Goal: Task Accomplishment & Management: Complete application form

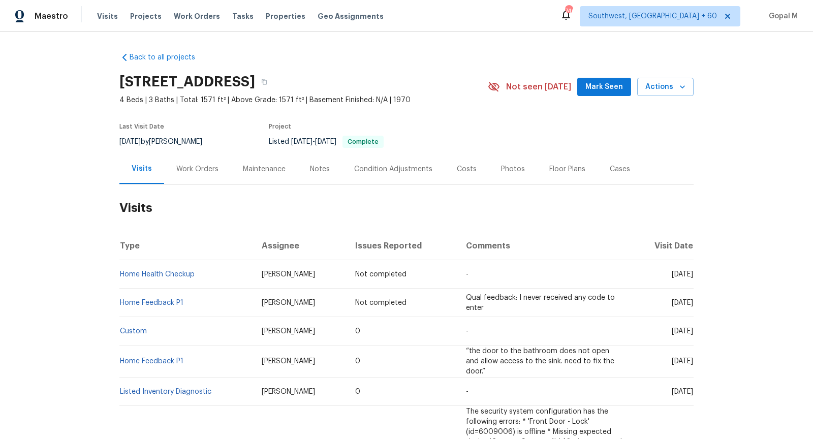
click at [205, 170] on div "Work Orders" at bounding box center [197, 169] width 42 height 10
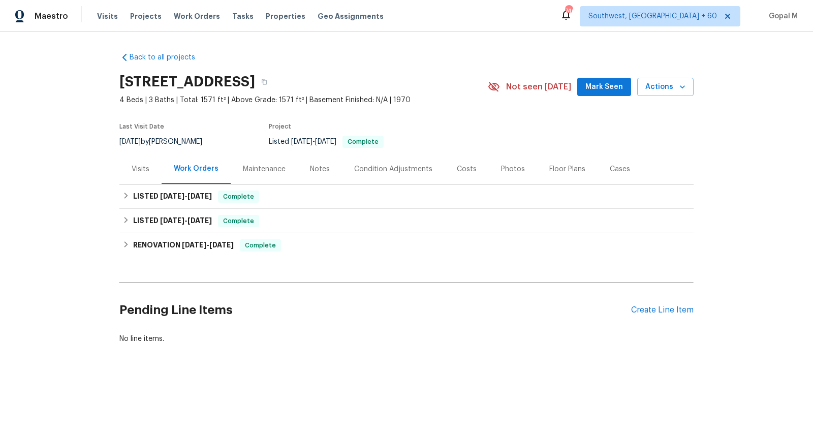
click at [149, 177] on div "Visits" at bounding box center [140, 169] width 42 height 30
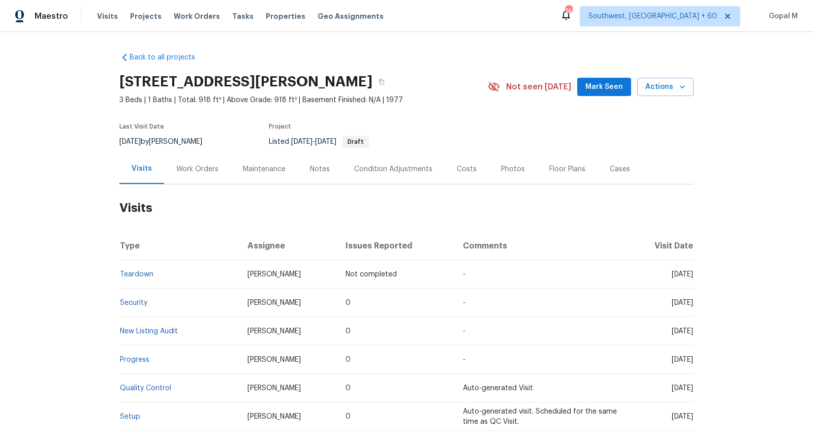
click at [203, 167] on div "Work Orders" at bounding box center [197, 169] width 42 height 10
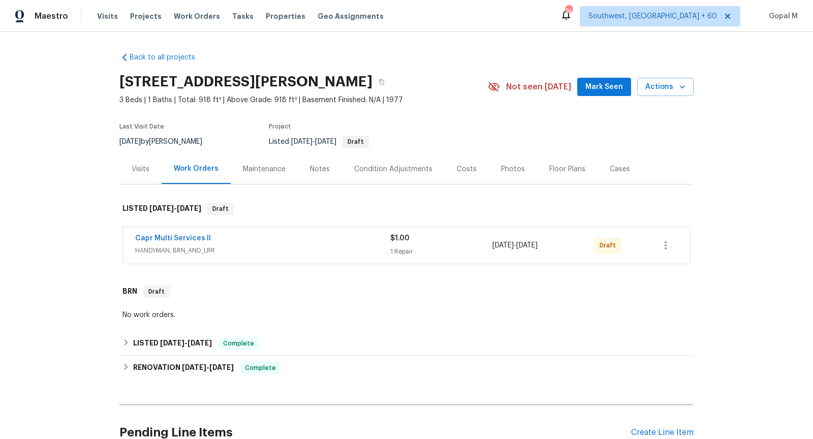
click at [293, 239] on div "Capr Multi Services ll" at bounding box center [262, 239] width 255 height 12
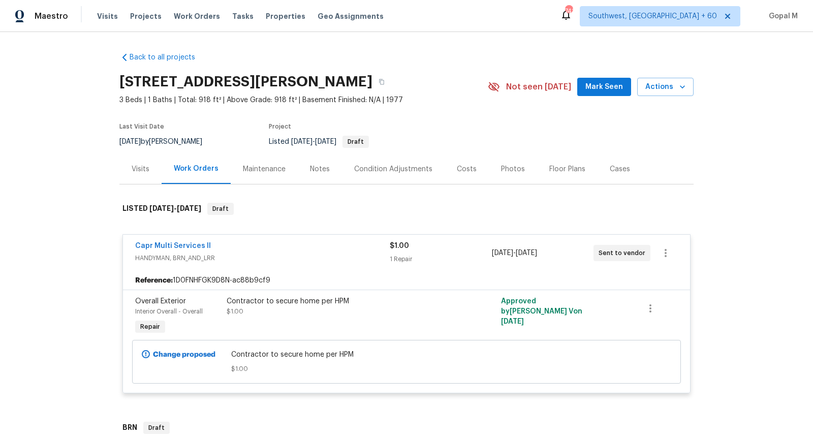
click at [142, 165] on div "Visits" at bounding box center [141, 169] width 18 height 10
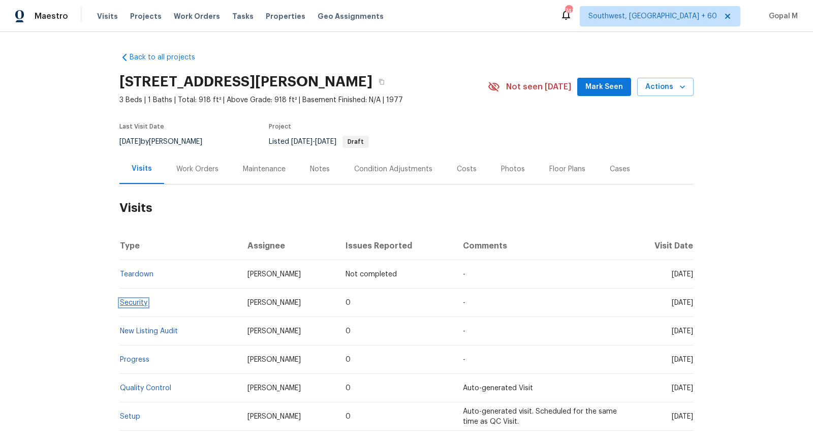
click at [134, 304] on link "Security" at bounding box center [133, 302] width 27 height 7
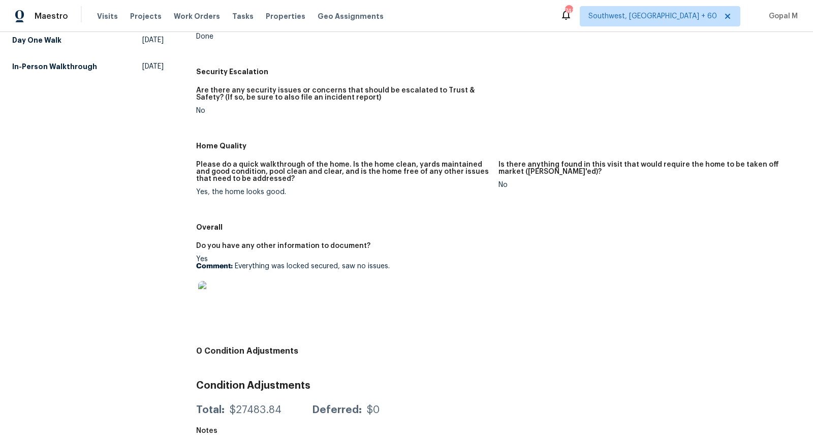
scroll to position [335, 0]
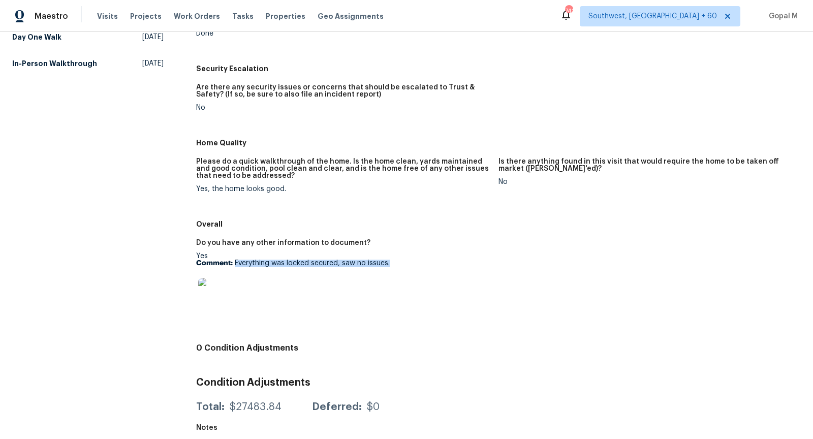
drag, startPoint x: 235, startPoint y: 263, endPoint x: 399, endPoint y: 265, distance: 164.1
click at [399, 265] on p "Comment: Everything was locked secured, saw no issues." at bounding box center [343, 263] width 294 height 7
copy p "Everything was locked secured, saw no issues."
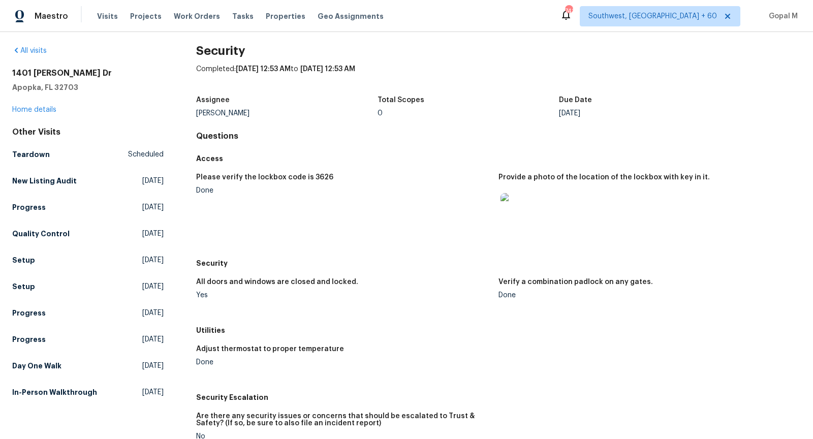
scroll to position [0, 0]
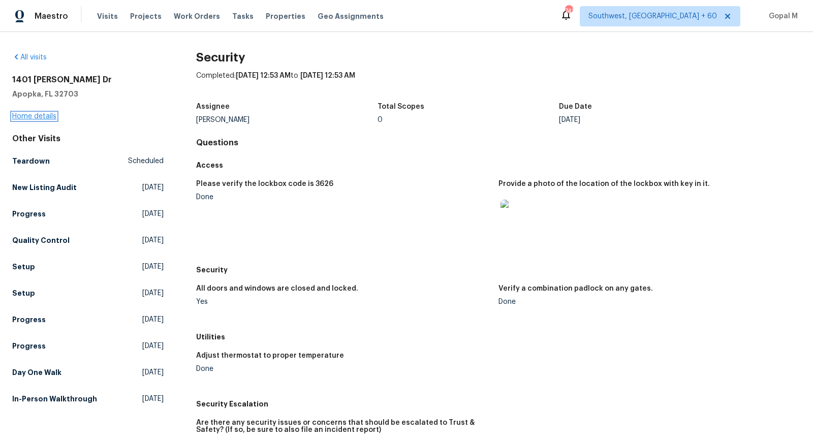
click at [48, 115] on link "Home details" at bounding box center [34, 116] width 44 height 7
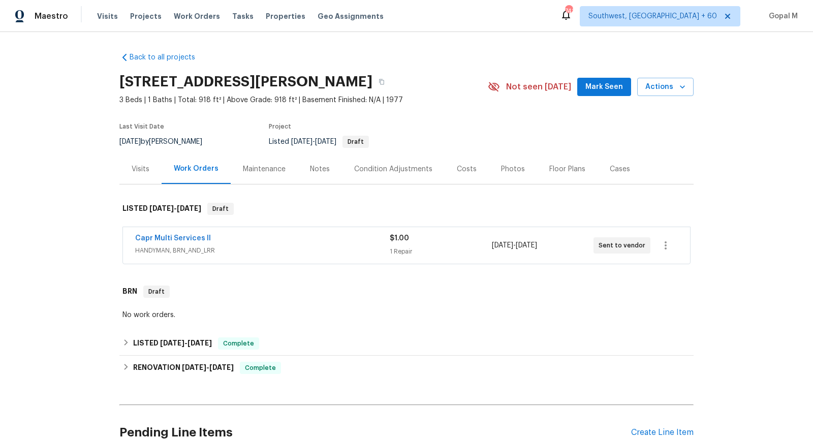
click at [136, 172] on div "Visits" at bounding box center [141, 169] width 18 height 10
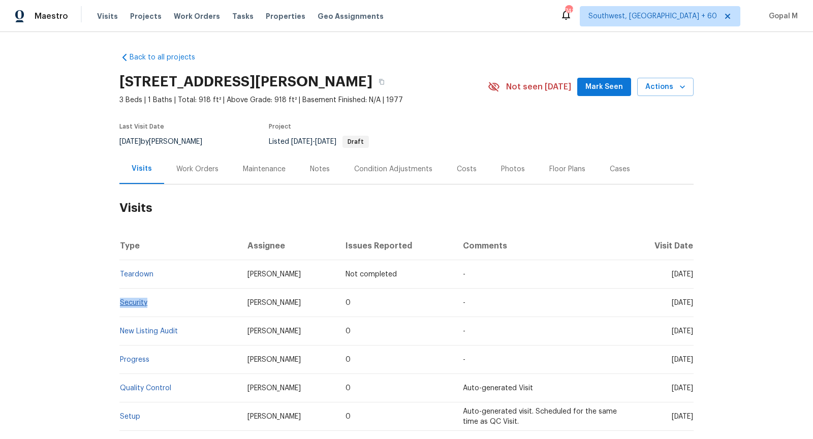
drag, startPoint x: 151, startPoint y: 303, endPoint x: 120, endPoint y: 303, distance: 30.5
click at [120, 303] on td "Security" at bounding box center [179, 302] width 120 height 28
copy link "Security"
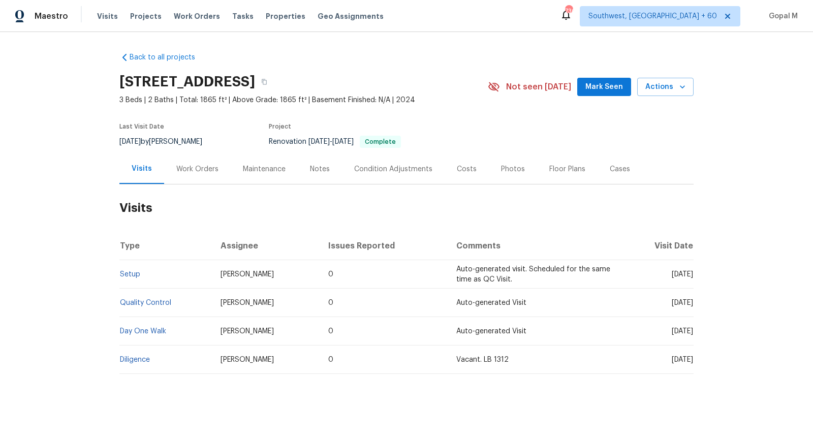
click at [195, 176] on div "Work Orders" at bounding box center [197, 169] width 67 height 30
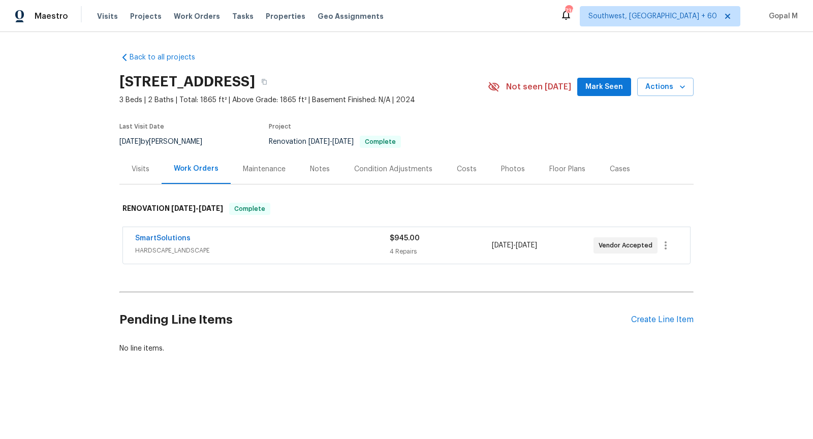
click at [326, 240] on div "SmartSolutions" at bounding box center [262, 239] width 254 height 12
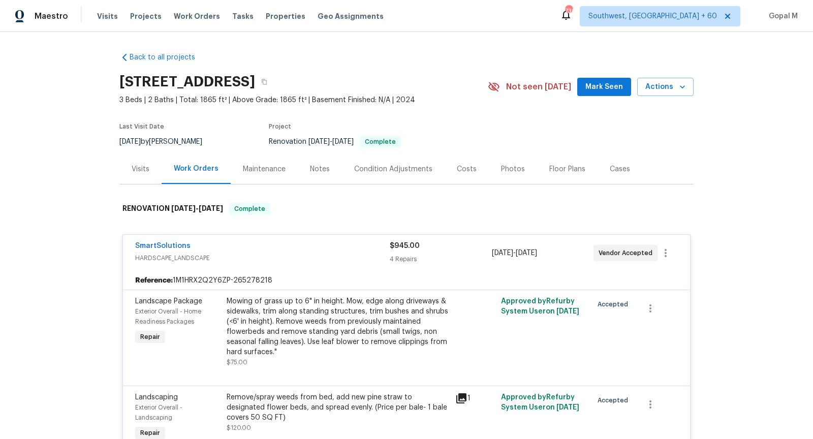
click at [152, 174] on div "Visits" at bounding box center [140, 169] width 42 height 30
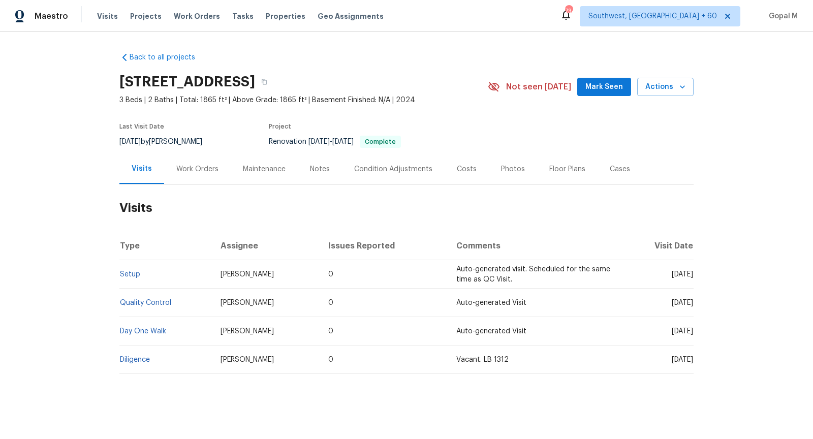
click at [618, 169] on div "Cases" at bounding box center [619, 169] width 20 height 10
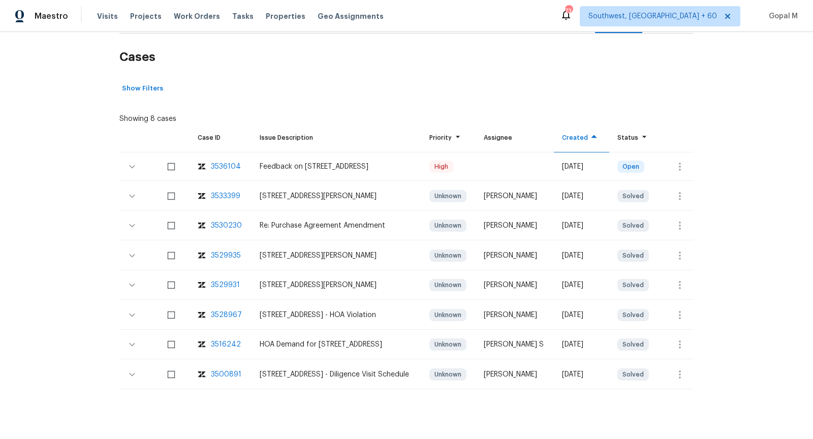
scroll to position [154, 0]
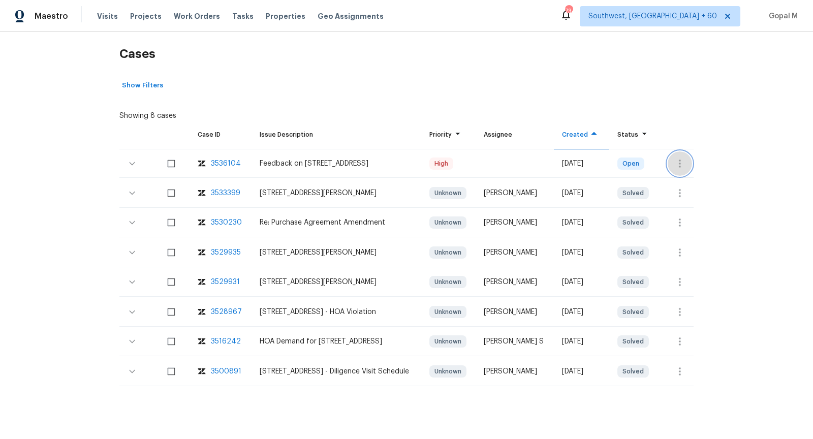
click at [689, 159] on button "button" at bounding box center [679, 163] width 24 height 24
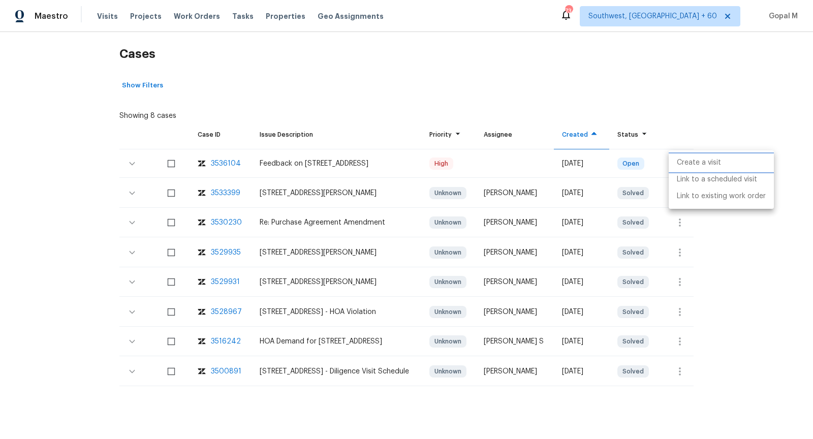
click at [689, 159] on li "Create a visit" at bounding box center [720, 162] width 105 height 17
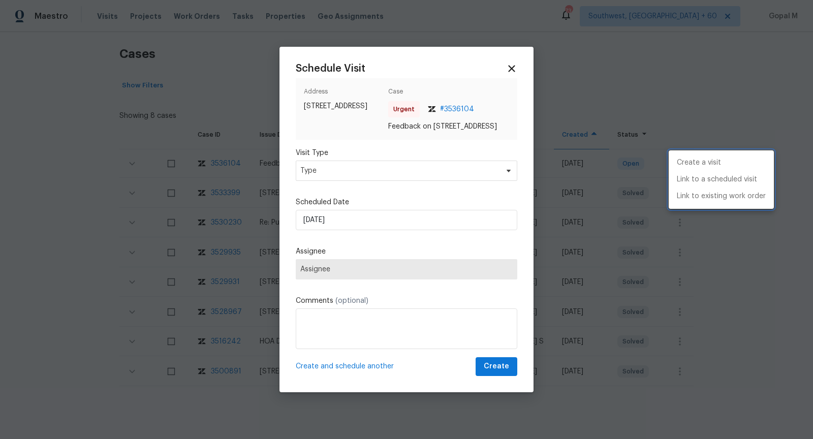
click at [438, 169] on div at bounding box center [406, 219] width 813 height 439
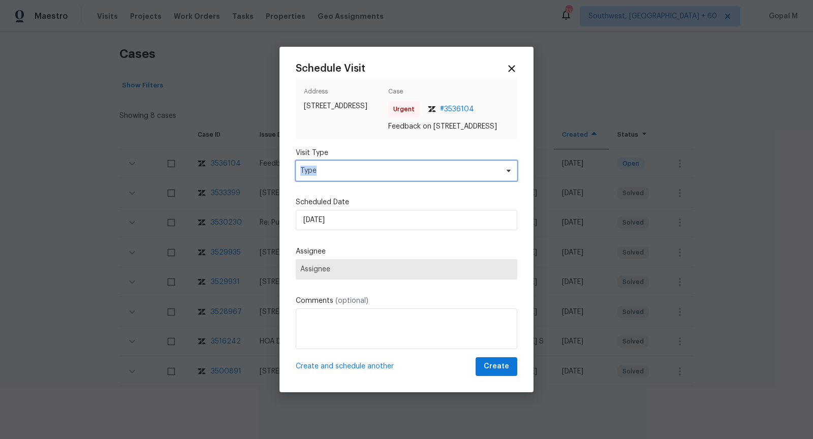
click at [438, 169] on span "Type" at bounding box center [406, 170] width 221 height 20
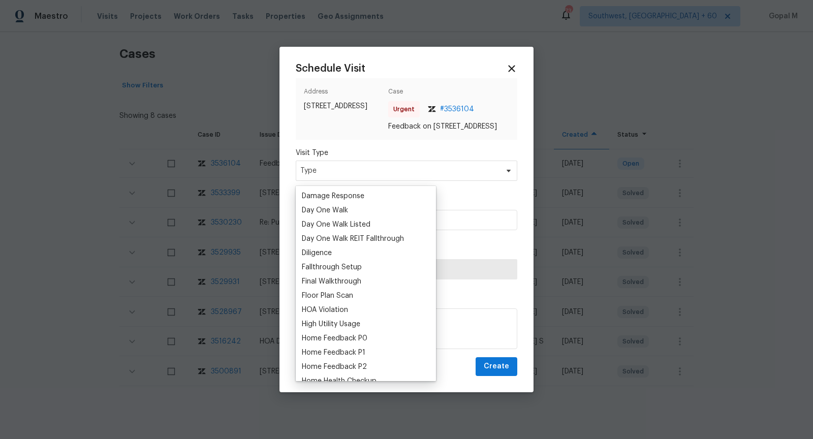
scroll to position [237, 0]
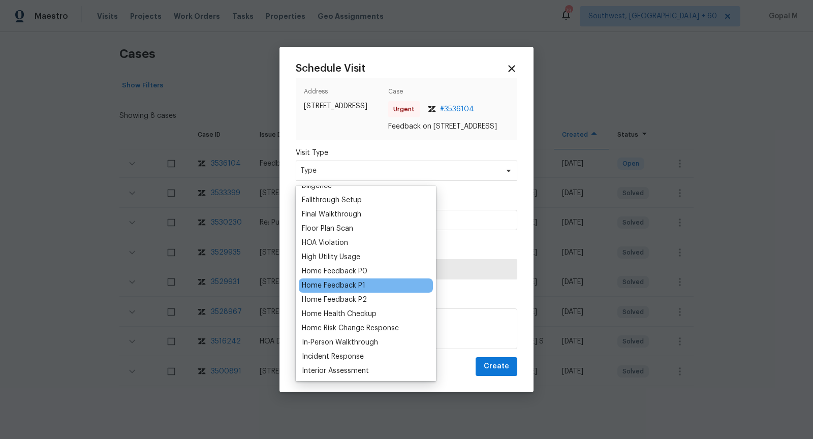
click at [340, 282] on div "Home Feedback P1" at bounding box center [333, 285] width 63 height 10
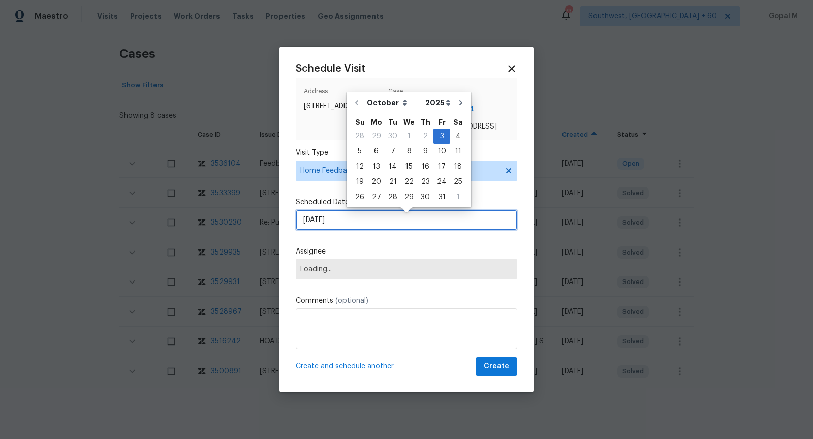
click at [367, 221] on input "[DATE]" at bounding box center [406, 220] width 221 height 20
click at [374, 155] on div "6" at bounding box center [376, 151] width 17 height 14
type input "[DATE]"
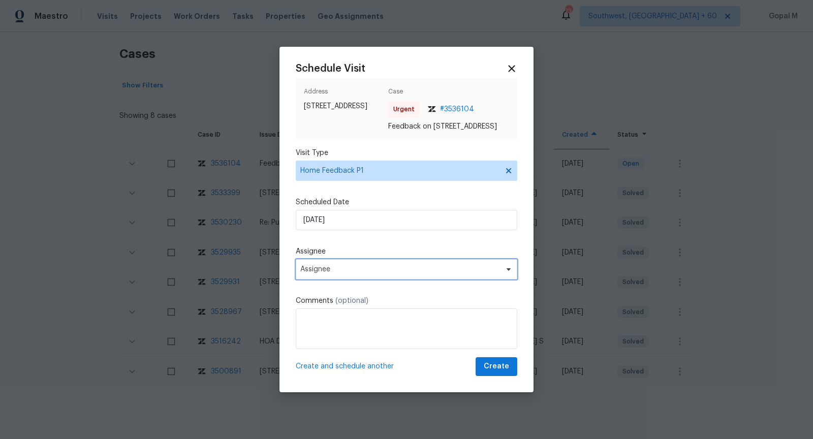
click at [361, 268] on span "Assignee" at bounding box center [406, 269] width 221 height 20
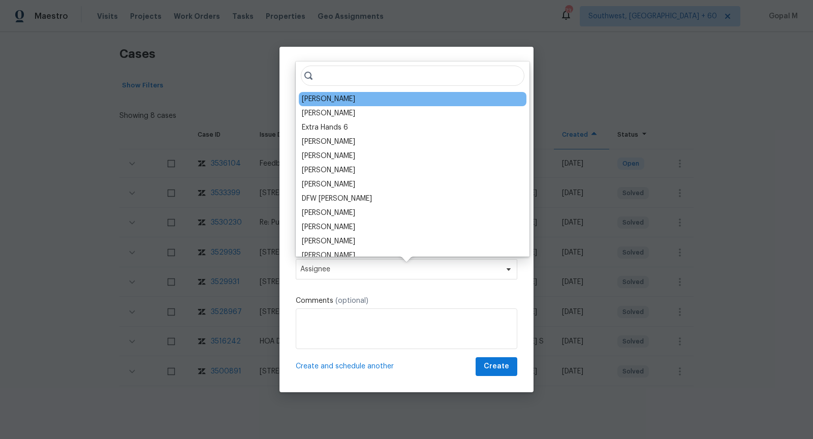
click at [326, 95] on div "[PERSON_NAME]" at bounding box center [328, 99] width 53 height 10
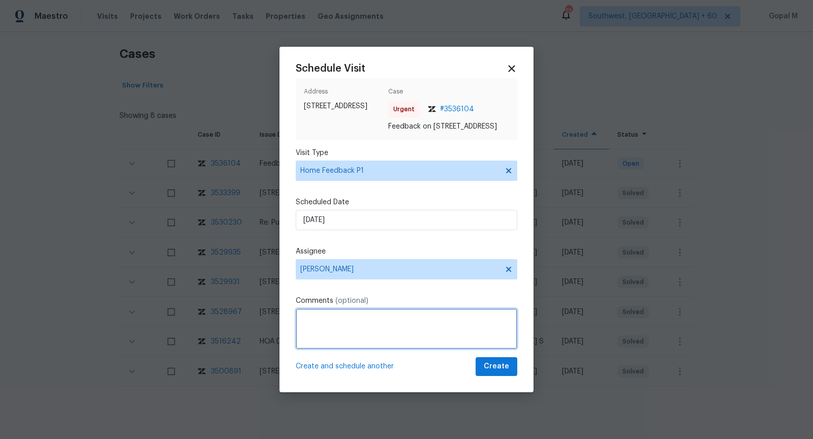
click at [395, 338] on textarea at bounding box center [406, 328] width 221 height 41
click at [392, 326] on textarea "The code is not working" at bounding box center [406, 328] width 221 height 41
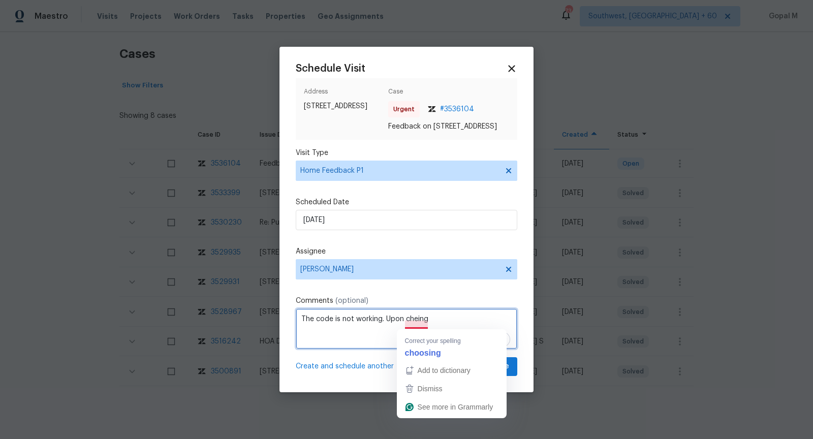
click at [416, 325] on textarea "The code is not working. Upon cheing" at bounding box center [406, 328] width 221 height 41
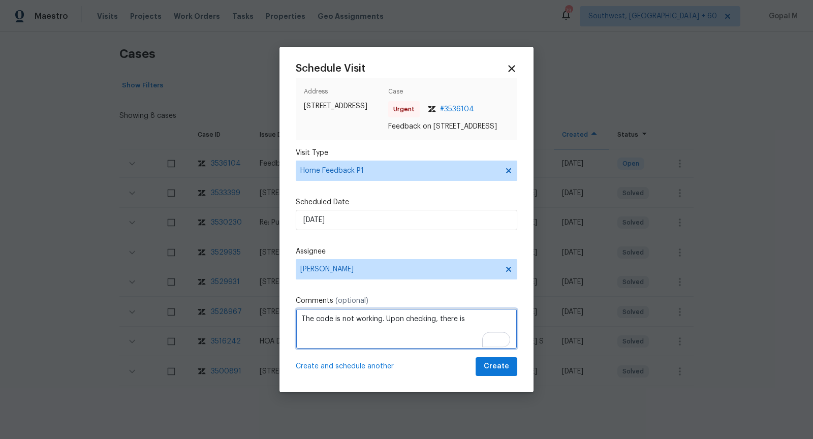
click at [475, 327] on textarea "The code is not working. Upon checking, there is" at bounding box center [406, 328] width 221 height 41
click at [437, 327] on textarea "The code is not working. Upon checking, there is" at bounding box center [406, 328] width 221 height 41
click at [445, 324] on textarea "The code is not working. Upon checking there is" at bounding box center [406, 328] width 221 height 41
drag, startPoint x: 301, startPoint y: 325, endPoint x: 423, endPoint y: 338, distance: 122.6
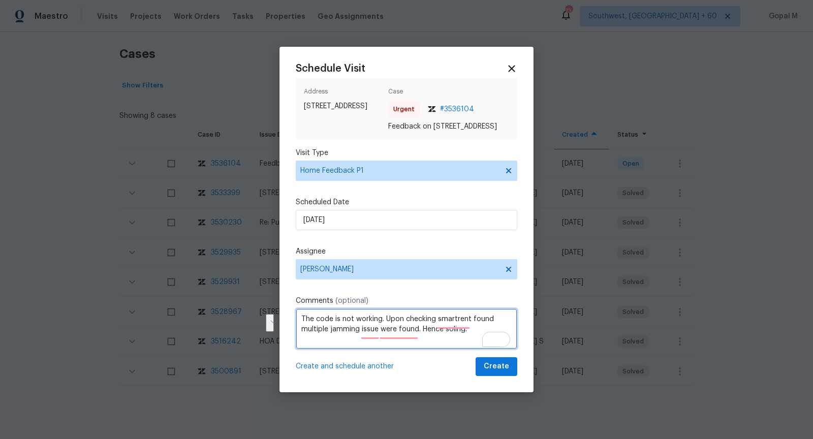
click at [423, 338] on textarea "The code is not working. Upon checking smartrent found multiple jamming issue w…" at bounding box center [406, 328] width 221 height 41
click at [424, 337] on textarea "The code is not working. Upon checking smartrent found multiple jamming issue w…" at bounding box center [406, 328] width 221 height 41
drag, startPoint x: 423, startPoint y: 335, endPoint x: 471, endPoint y: 335, distance: 48.8
click at [471, 335] on textarea "The code is not working. Upon checking smartrent found multiple jamming issue w…" at bounding box center [406, 328] width 221 height 41
click at [306, 322] on textarea "The code is not working. Upon checking smartrent found multiple jamming issue w…" at bounding box center [406, 328] width 221 height 41
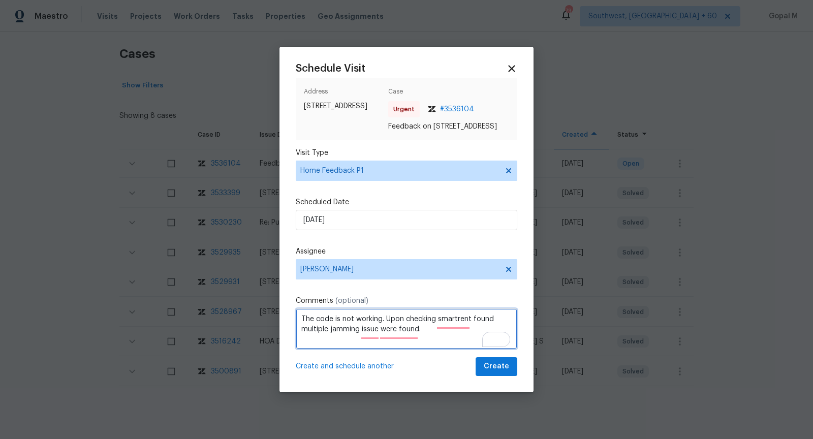
click at [306, 322] on textarea "The code is not working. Upon checking smartrent found multiple jamming issue w…" at bounding box center [406, 328] width 221 height 41
paste textarea ", SmartRent identified multiple jamming issues. Please address this issue as so…"
type textarea "The code is not working. Upon checking, SmartRent identified multiple jamming i…"
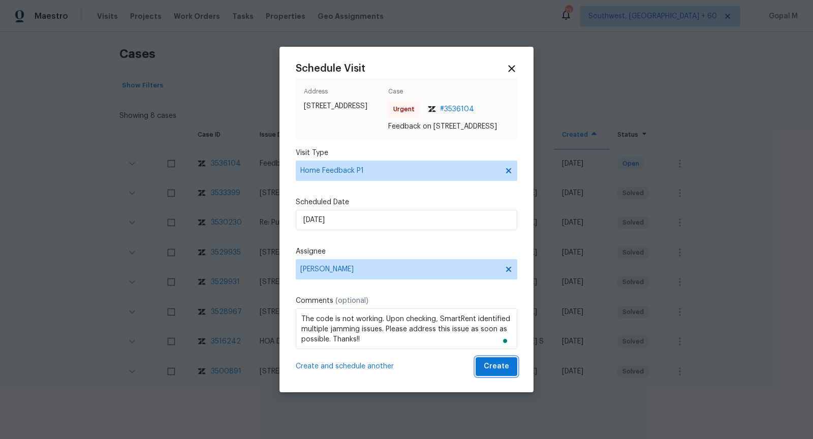
click at [484, 373] on button "Create" at bounding box center [496, 366] width 42 height 19
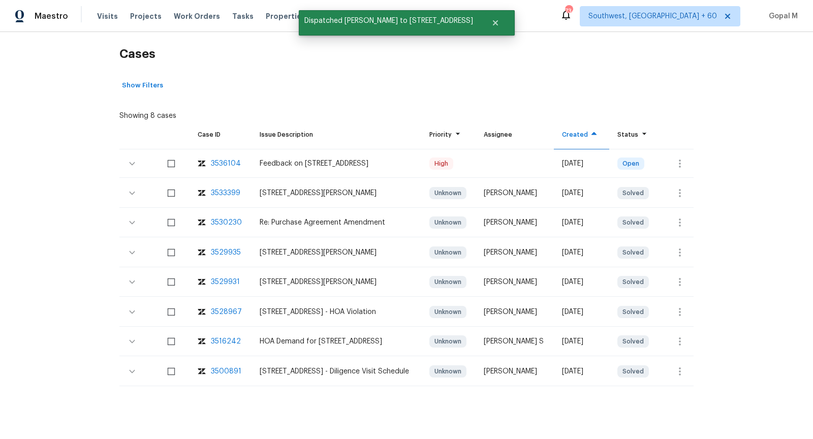
scroll to position [0, 0]
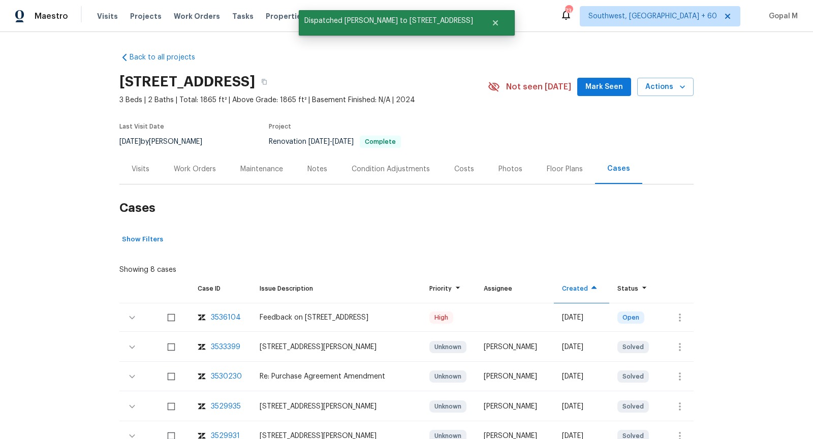
click at [136, 172] on div "Visits" at bounding box center [141, 169] width 18 height 10
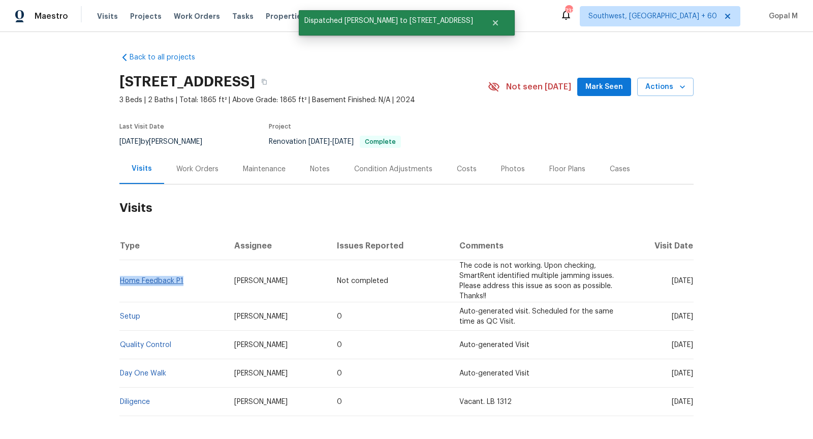
drag, startPoint x: 186, startPoint y: 281, endPoint x: 121, endPoint y: 282, distance: 65.0
click at [121, 282] on td "Home Feedback P1" at bounding box center [172, 281] width 107 height 42
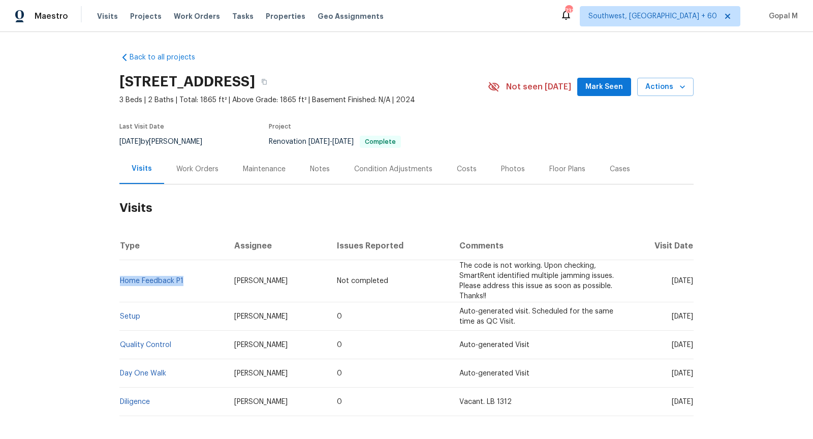
copy link "Home Feedback P1"
drag, startPoint x: 151, startPoint y: 140, endPoint x: 112, endPoint y: 140, distance: 39.1
click at [112, 140] on div "Back to all projects [STREET_ADDRESS] 3 Beds | 2 Baths | Total: 1865 ft² | Abov…" at bounding box center [406, 235] width 813 height 407
copy span "[DATE]"
drag, startPoint x: 141, startPoint y: 319, endPoint x: 120, endPoint y: 317, distance: 20.9
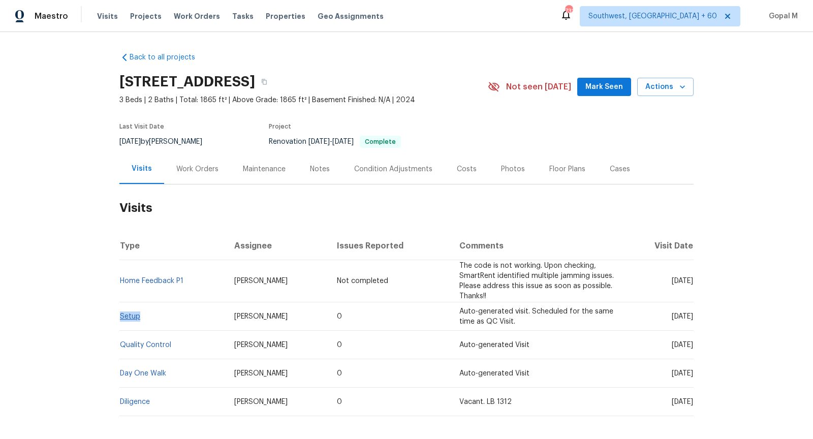
click at [120, 317] on td "Setup" at bounding box center [172, 316] width 107 height 28
copy link "Setup"
drag, startPoint x: 651, startPoint y: 315, endPoint x: 675, endPoint y: 316, distance: 23.9
click at [675, 316] on span "[DATE]" at bounding box center [681, 316] width 21 height 7
copy span "[DATE]"
